Goal: Use online tool/utility: Utilize a website feature to perform a specific function

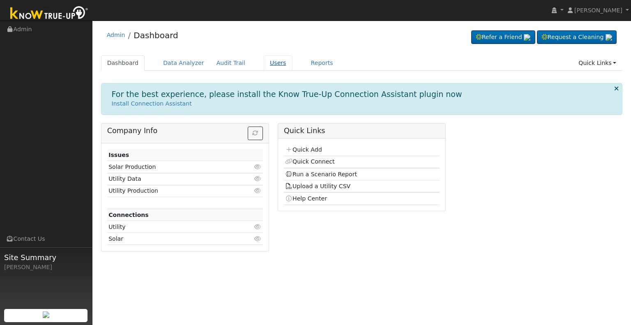
click at [264, 61] on link "Users" at bounding box center [278, 62] width 29 height 15
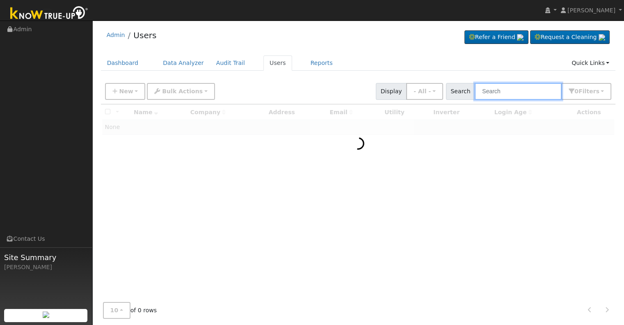
click at [491, 90] on input "text" at bounding box center [518, 91] width 87 height 17
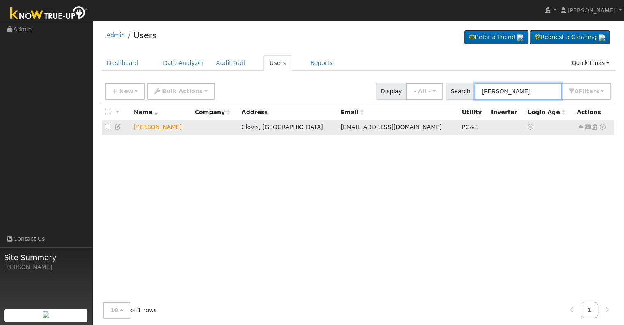
type input "zachary wel"
click at [601, 126] on icon at bounding box center [602, 127] width 7 height 6
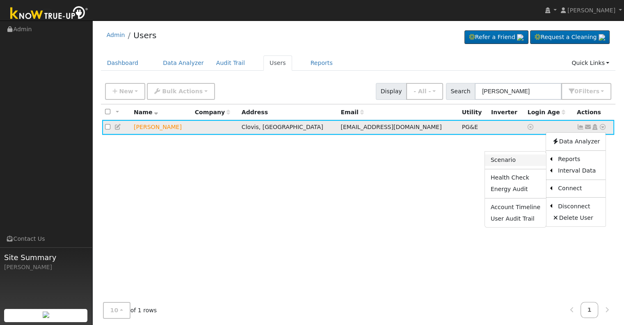
click at [501, 158] on link "Scenario" at bounding box center [515, 159] width 61 height 11
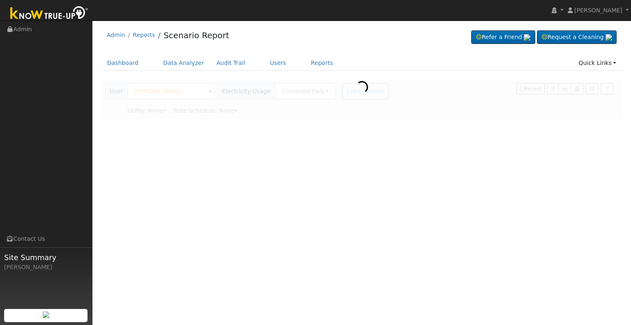
type input "Pacific Gas & Electric"
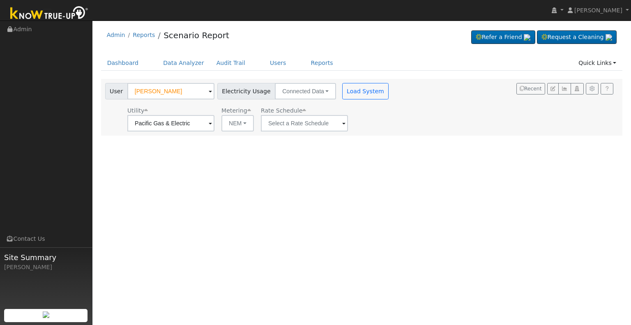
click at [342, 122] on span at bounding box center [343, 123] width 3 height 9
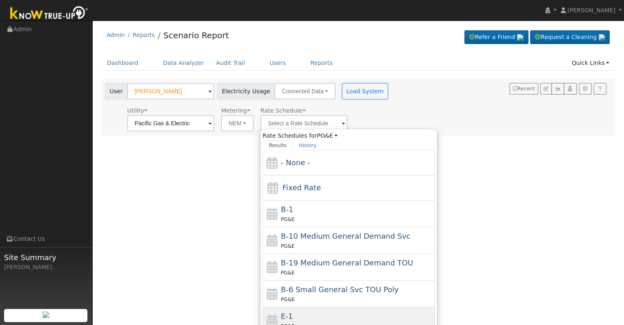
click at [309, 314] on div "E-1 PG&E" at bounding box center [357, 320] width 152 height 20
type input "E-1"
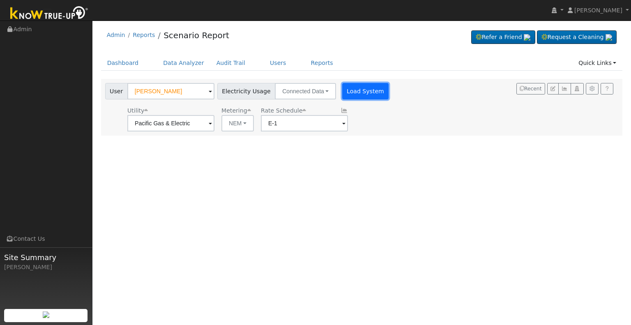
click at [361, 90] on button "Load System" at bounding box center [365, 91] width 47 height 16
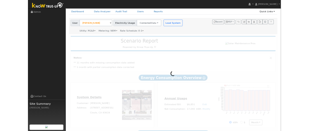
scroll to position [37, 0]
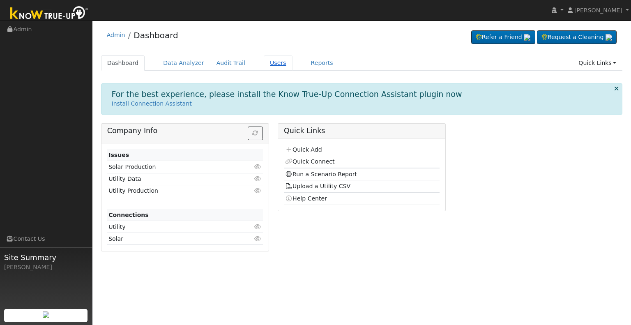
click at [266, 61] on link "Users" at bounding box center [278, 62] width 29 height 15
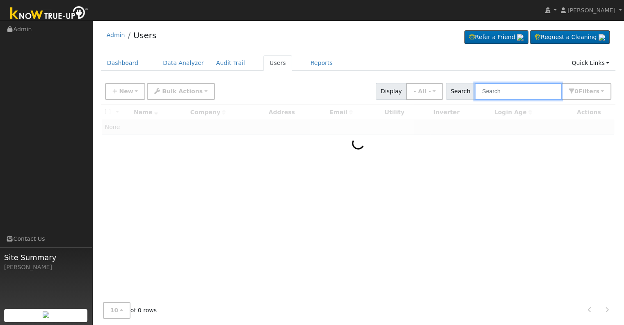
click at [501, 90] on input "text" at bounding box center [518, 91] width 87 height 17
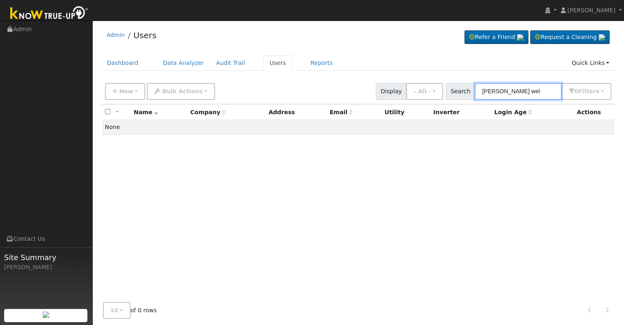
click at [498, 92] on input "[PERSON_NAME] wel" at bounding box center [518, 91] width 87 height 17
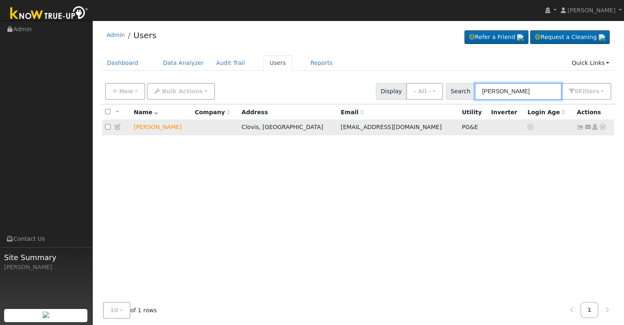
type input "[PERSON_NAME]"
click at [603, 128] on icon at bounding box center [602, 127] width 7 height 6
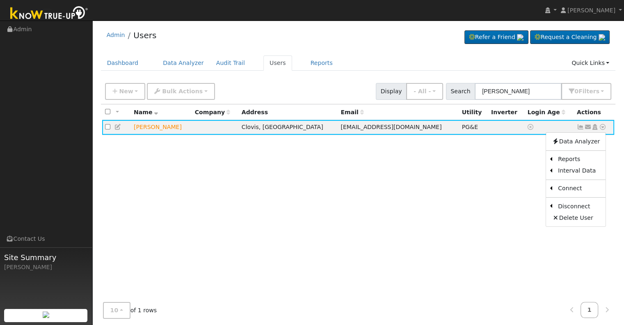
click at [0, 0] on link "Scenario" at bounding box center [0, 0] width 0 height 0
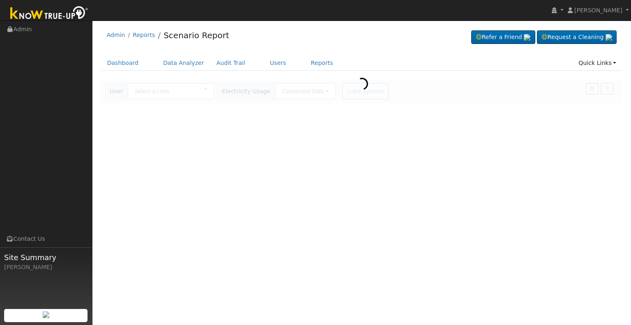
type input "[PERSON_NAME]"
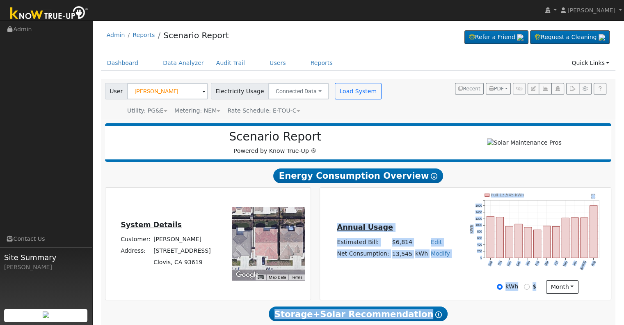
drag, startPoint x: 418, startPoint y: 281, endPoint x: 543, endPoint y: 344, distance: 140.3
click at [543, 324] on html "[PERSON_NAME] [PERSON_NAME] Profile My Company Help Center Terms Of Service See…" at bounding box center [312, 279] width 624 height 559
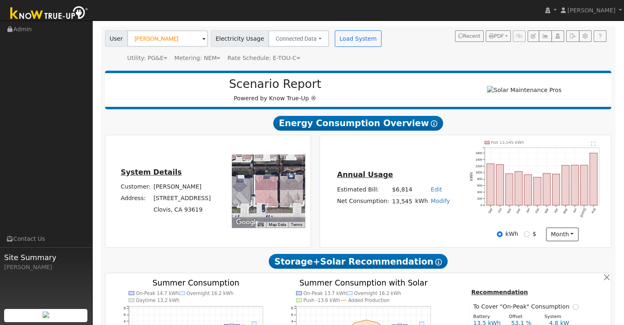
click at [437, 231] on div "Annual Usage Estimated Bill: $6,814 Edit Estimated Bill $ Annual Net Consumptio…" at bounding box center [465, 191] width 289 height 100
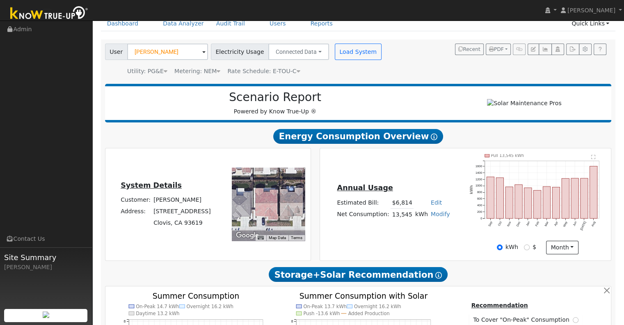
scroll to position [39, 0]
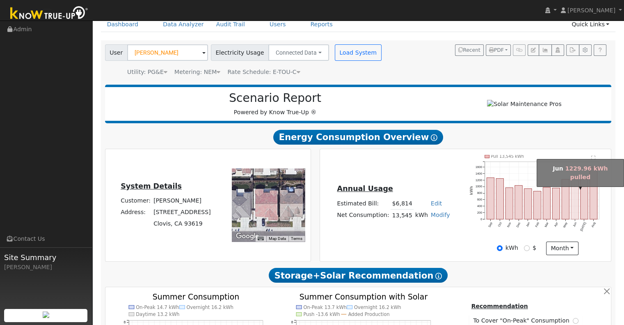
click at [574, 200] on rect "onclick=""" at bounding box center [575, 199] width 7 height 40
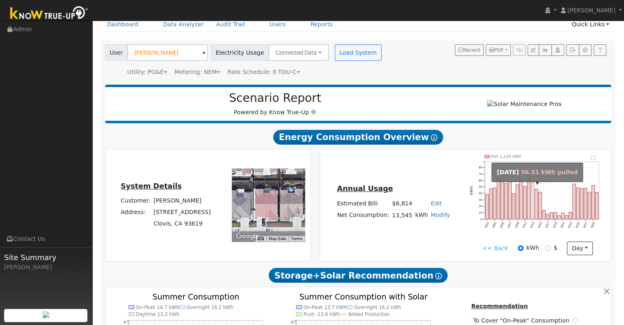
click at [534, 200] on rect "onclick=""" at bounding box center [533, 201] width 3 height 37
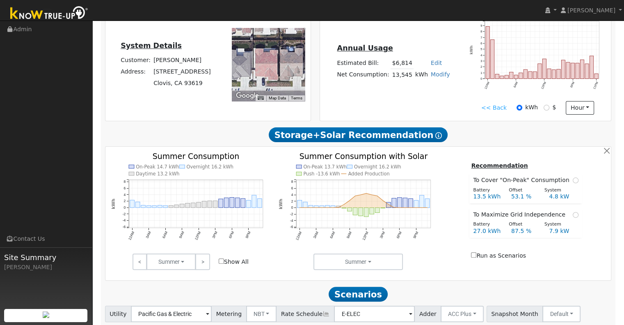
scroll to position [238, 0]
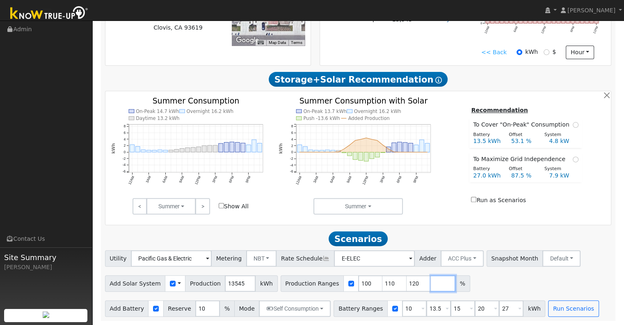
click at [431, 280] on input "number" at bounding box center [443, 283] width 25 height 16
type input "130"
click at [425, 198] on div "Summer Summer Seasons Months" at bounding box center [359, 206] width 168 height 16
click at [402, 306] on input "10" at bounding box center [414, 308] width 25 height 16
type input "13.5"
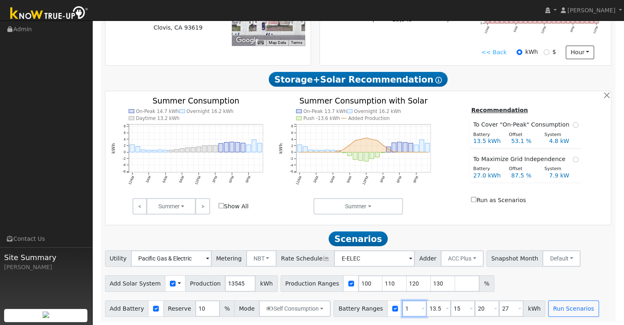
type input "15"
type input "20"
type input "27"
type input "15"
type input "20"
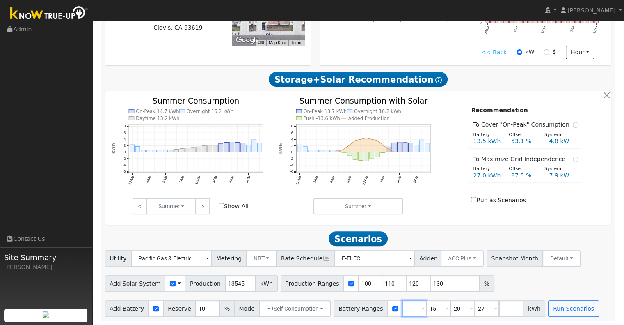
type input "27"
type input "20"
type input "27"
type input "20"
click at [427, 306] on input "27" at bounding box center [439, 308] width 25 height 16
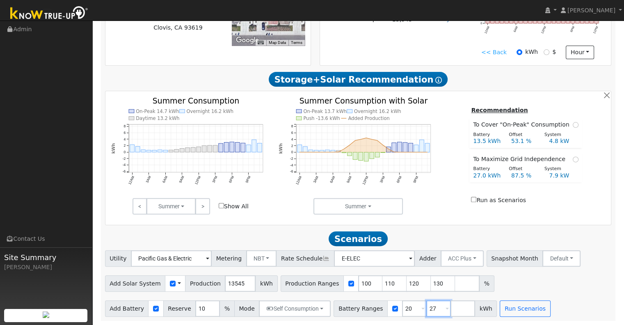
type input "2"
type input "30"
click at [451, 309] on input "number" at bounding box center [463, 308] width 25 height 16
type input "40"
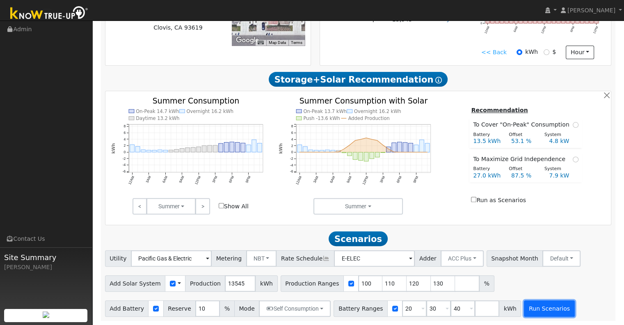
click at [526, 308] on button "Run Scenarios" at bounding box center [549, 308] width 51 height 16
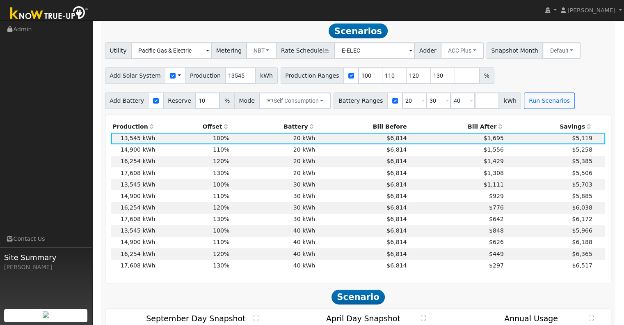
scroll to position [443, 0]
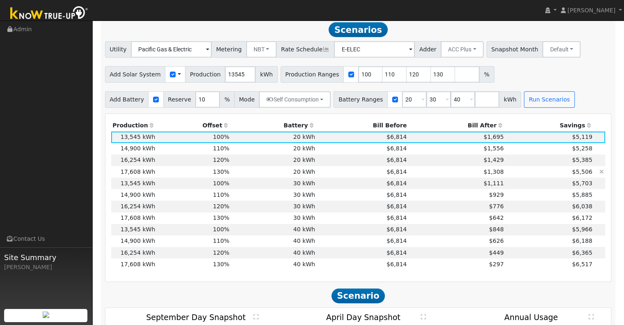
click at [238, 175] on td "20 kWh" at bounding box center [274, 171] width 86 height 11
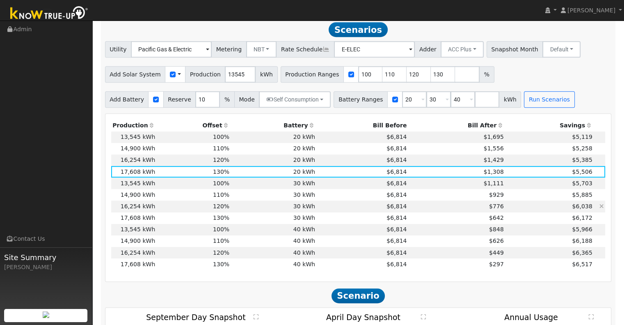
click at [231, 209] on td "30 kWh" at bounding box center [274, 205] width 86 height 11
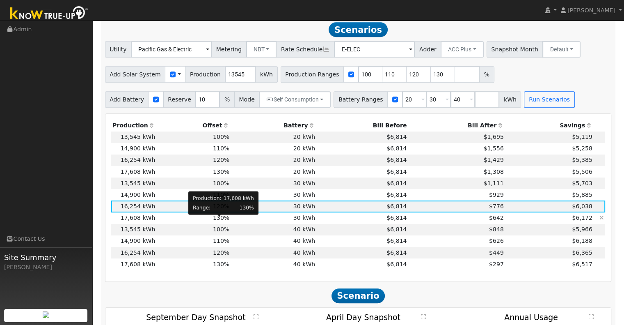
click at [226, 220] on span "130%" at bounding box center [221, 217] width 16 height 7
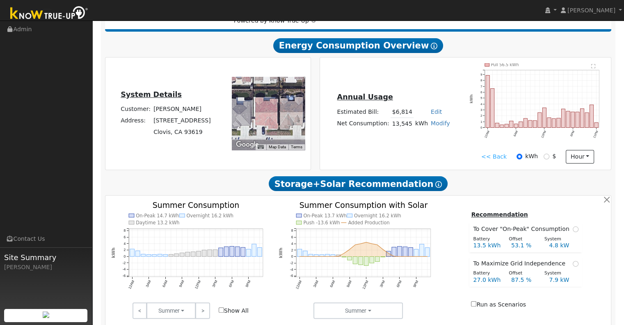
scroll to position [129, 0]
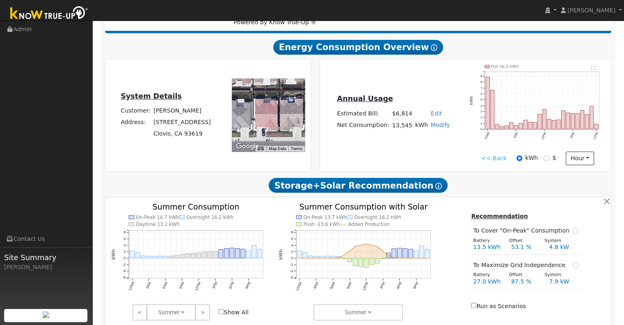
click at [486, 161] on link "<< Back" at bounding box center [494, 158] width 25 height 9
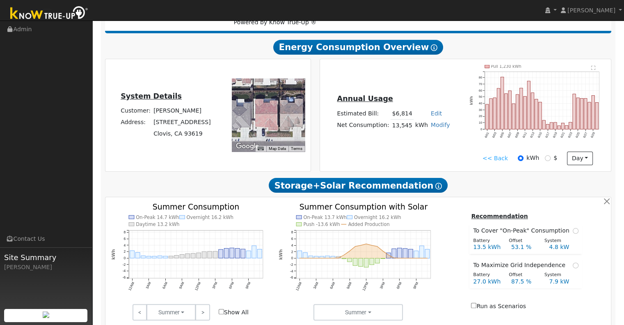
click at [489, 160] on link "<< Back" at bounding box center [495, 158] width 25 height 9
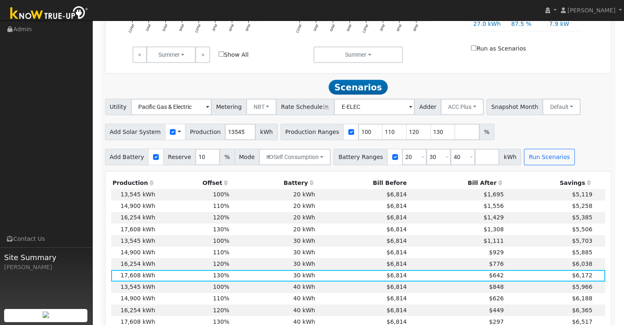
scroll to position [429, 0]
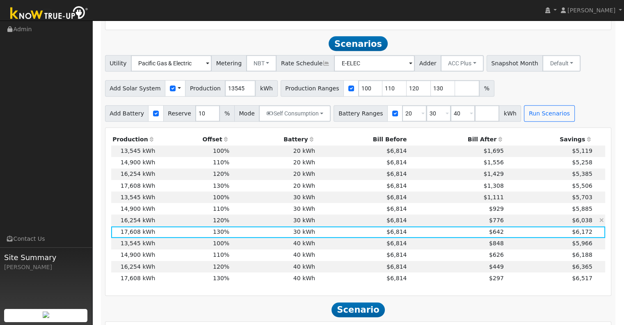
click at [250, 222] on td "30 kWh" at bounding box center [274, 219] width 86 height 11
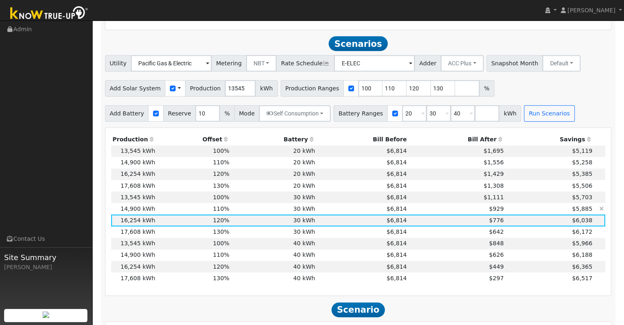
click at [319, 212] on td "$6,814" at bounding box center [363, 208] width 92 height 11
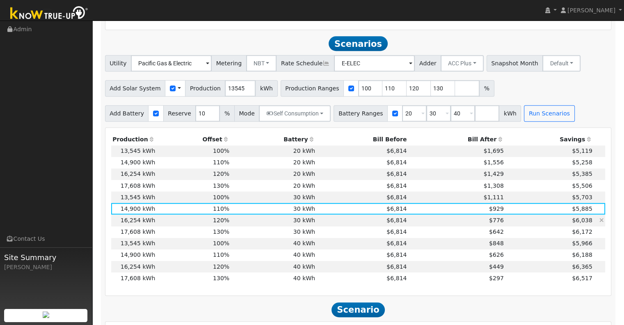
click at [505, 223] on td "$6,038" at bounding box center [549, 219] width 89 height 11
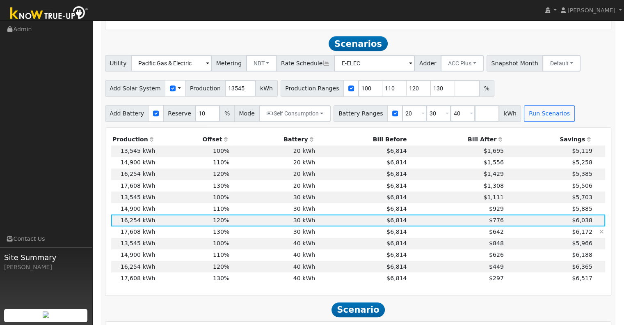
click at [420, 234] on td "$642" at bounding box center [457, 231] width 97 height 11
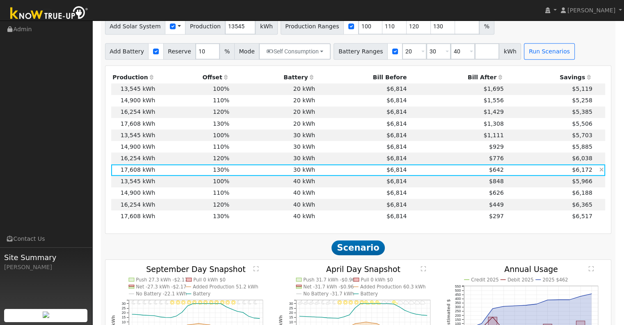
scroll to position [484, 0]
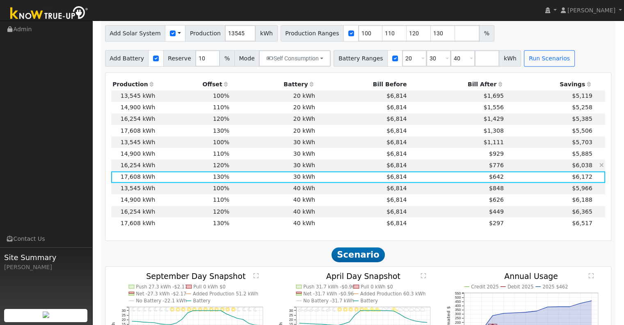
click at [505, 167] on td "$6,038" at bounding box center [549, 164] width 89 height 11
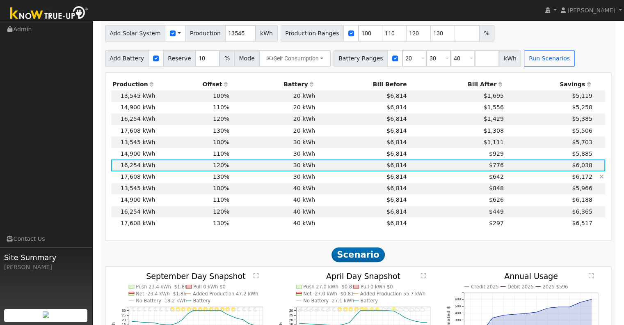
click at [505, 180] on td "$6,172" at bounding box center [549, 176] width 89 height 11
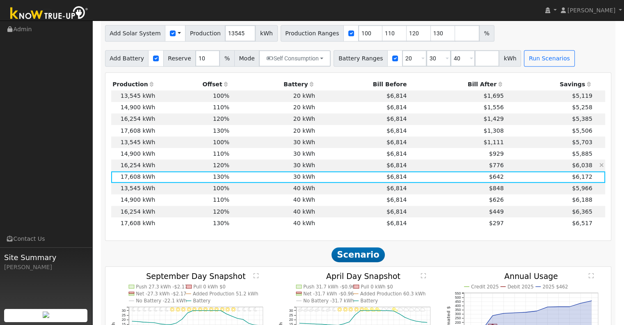
click at [505, 170] on td "$6,038" at bounding box center [549, 164] width 89 height 11
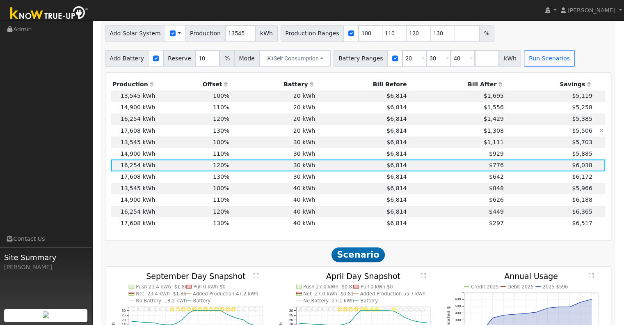
click at [333, 132] on td "$6,814" at bounding box center [363, 130] width 92 height 11
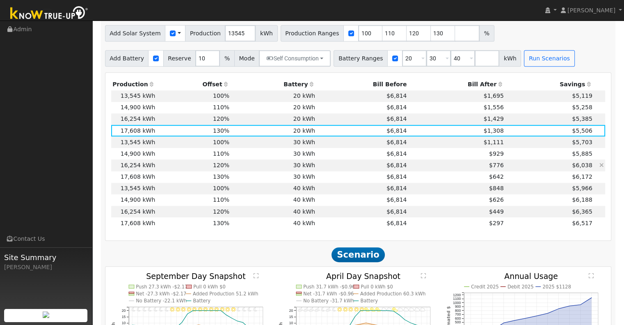
click at [511, 169] on td "$6,038" at bounding box center [549, 164] width 89 height 11
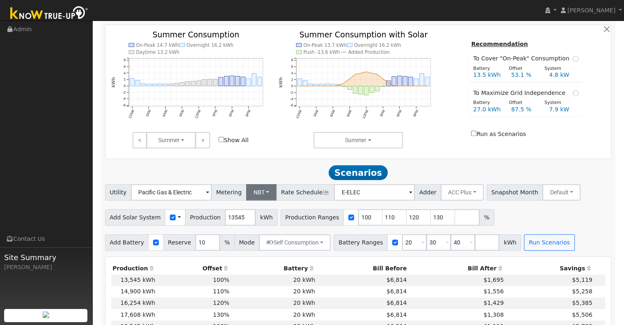
scroll to position [306, 0]
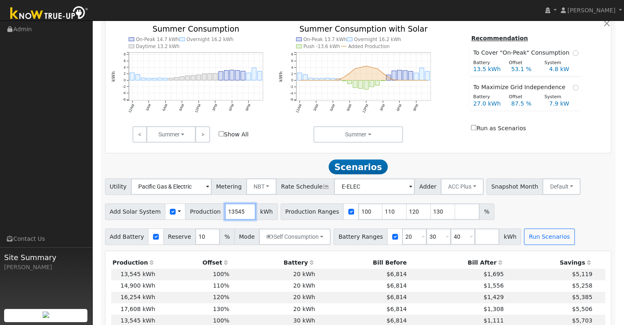
drag, startPoint x: 235, startPoint y: 213, endPoint x: 211, endPoint y: 216, distance: 23.6
click at [211, 216] on div "Add Solar System Use CSV Data Production 13545 kWh" at bounding box center [191, 211] width 173 height 16
type input "17148"
click at [298, 151] on div at bounding box center [358, 149] width 503 height 4
click at [452, 237] on input "40" at bounding box center [463, 236] width 25 height 16
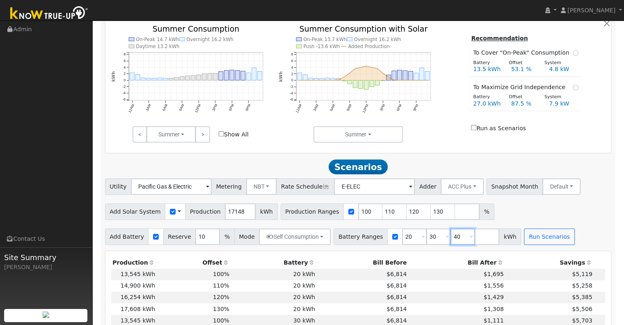
type input "4"
click at [383, 213] on input "110" at bounding box center [395, 211] width 25 height 16
type input "120"
type input "130"
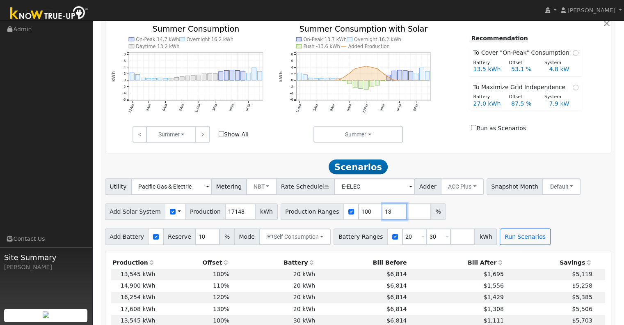
type input "1"
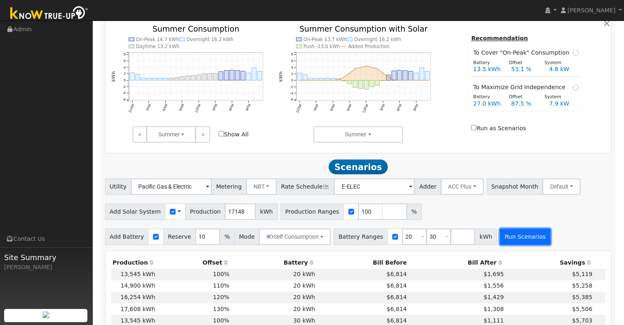
click at [513, 239] on button "Run Scenarios" at bounding box center [525, 236] width 51 height 16
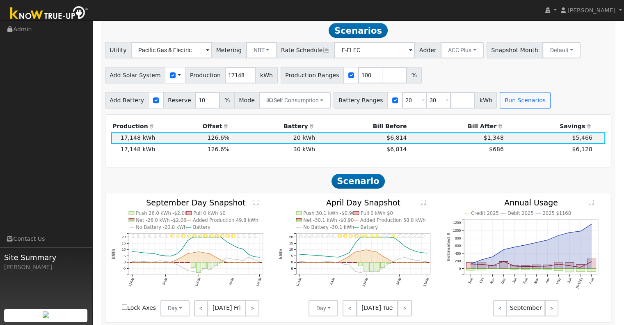
scroll to position [443, 0]
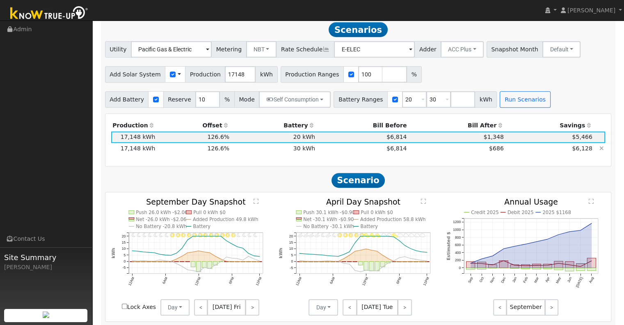
click at [452, 154] on td "$686" at bounding box center [457, 148] width 97 height 11
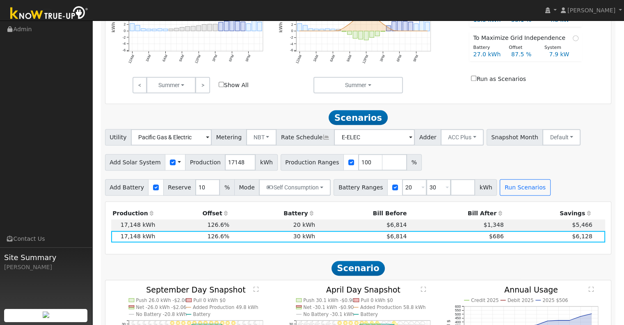
scroll to position [370, 0]
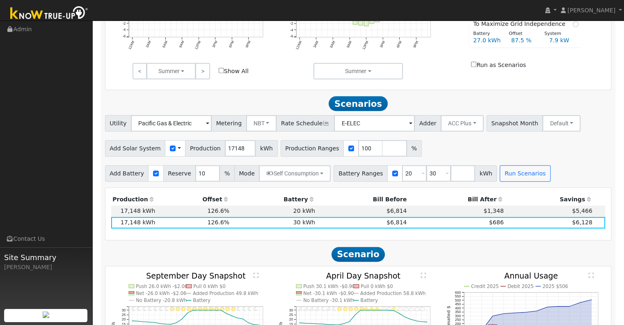
drag, startPoint x: 491, startPoint y: 241, endPoint x: 257, endPoint y: 93, distance: 276.1
click at [257, 93] on div "Scenario Report Powered by Know True-Up ® Energy Consumption Overview Show Help…" at bounding box center [358, 243] width 515 height 987
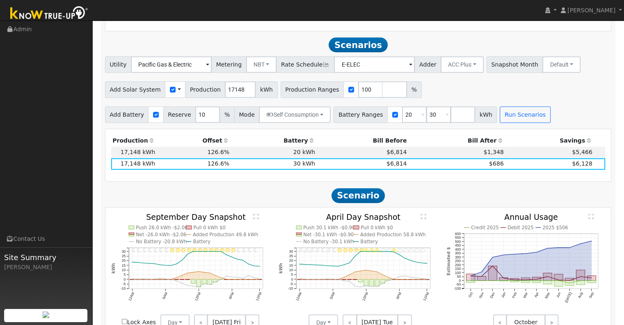
scroll to position [438, 0]
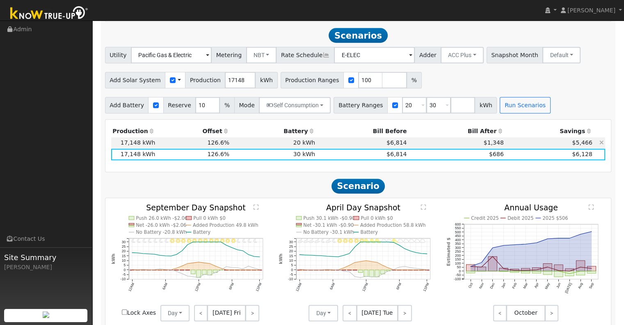
click at [466, 149] on td "$1,348" at bounding box center [457, 142] width 97 height 11
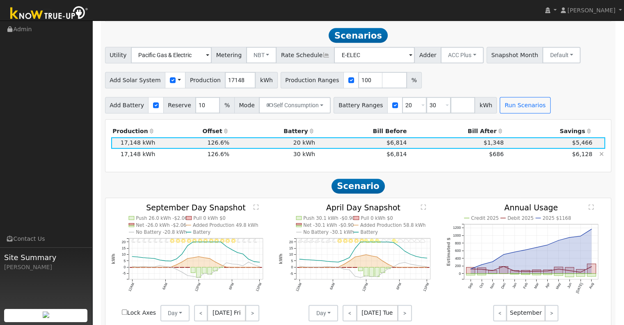
click at [343, 156] on td "$6,814" at bounding box center [363, 154] width 92 height 11
